Goal: Task Accomplishment & Management: Manage account settings

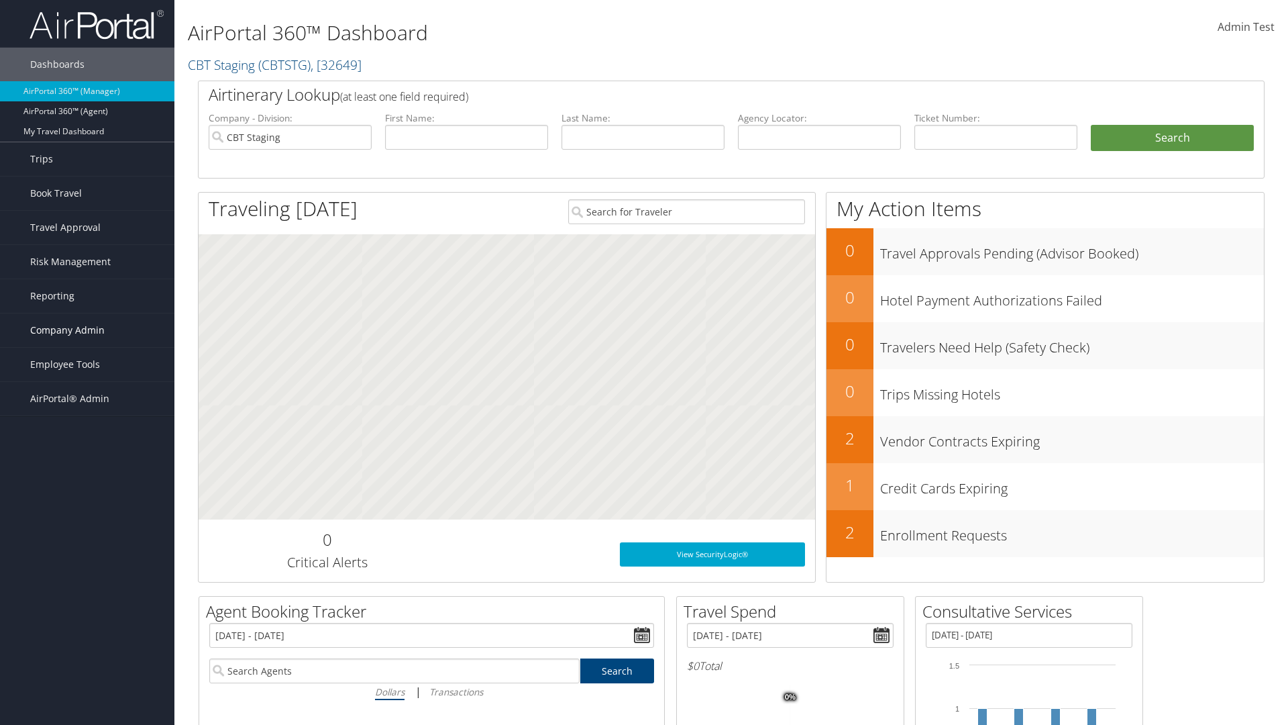
click at [87, 330] on span "Company Admin" at bounding box center [67, 330] width 74 height 34
click at [87, 397] on link "People" at bounding box center [87, 397] width 174 height 20
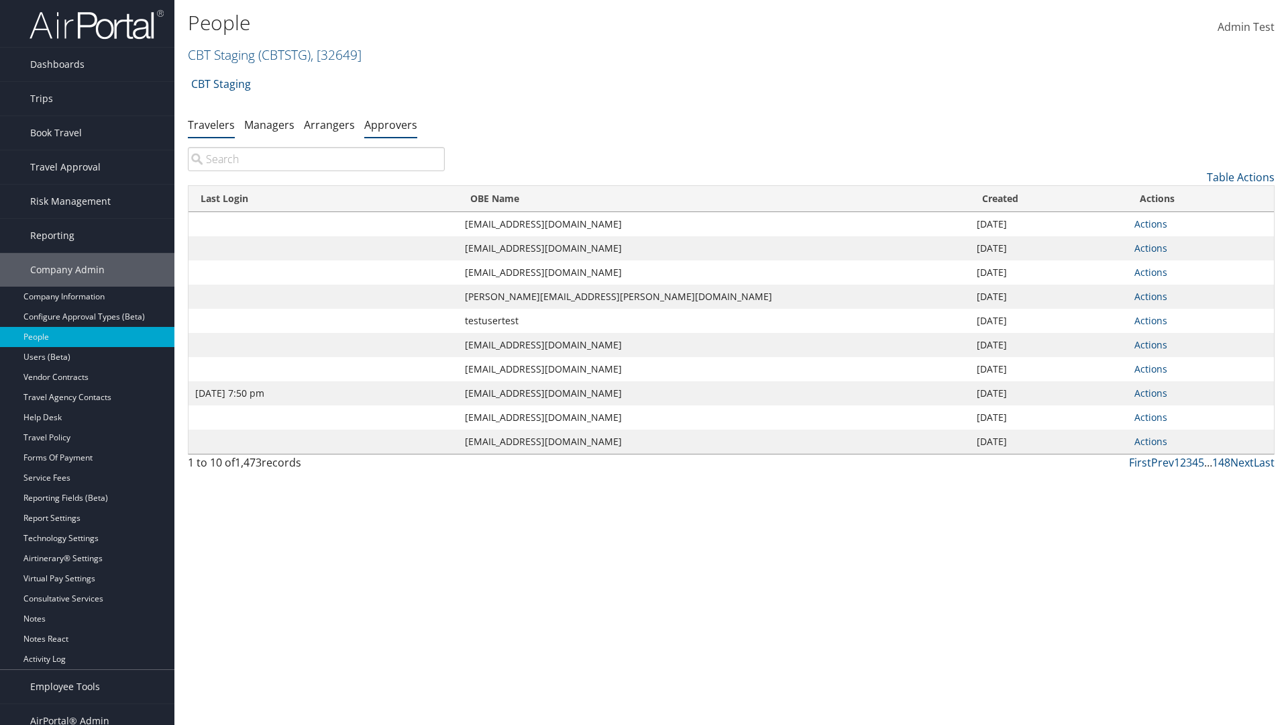
click at [390, 124] on link "Approvers" at bounding box center [390, 124] width 53 height 15
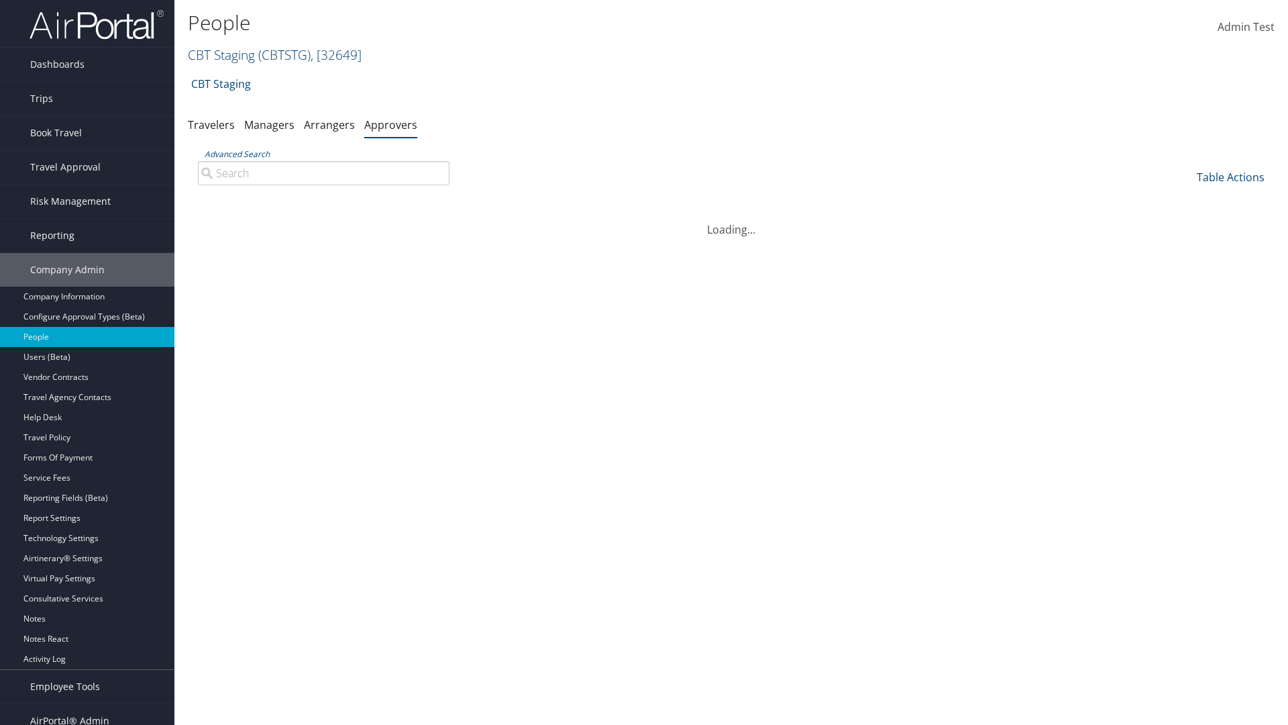
click at [221, 54] on link "CBT Staging ( CBTSTG ) , [ 32649 ]" at bounding box center [275, 55] width 174 height 18
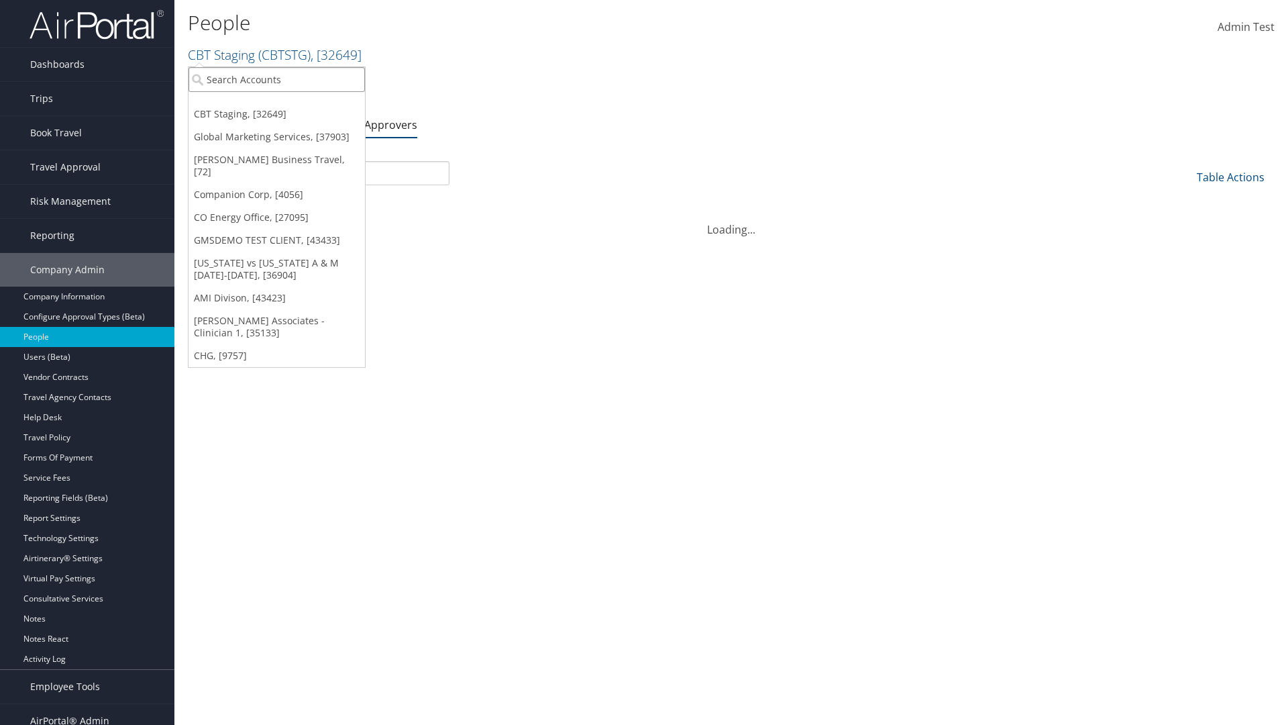
click at [276, 79] on input "search" at bounding box center [277, 79] width 176 height 25
type input "CBTSTG"
click at [276, 104] on div "CBT Staging (CBTSTG), [32649]" at bounding box center [276, 104] width 191 height 12
